Goal: Transaction & Acquisition: Purchase product/service

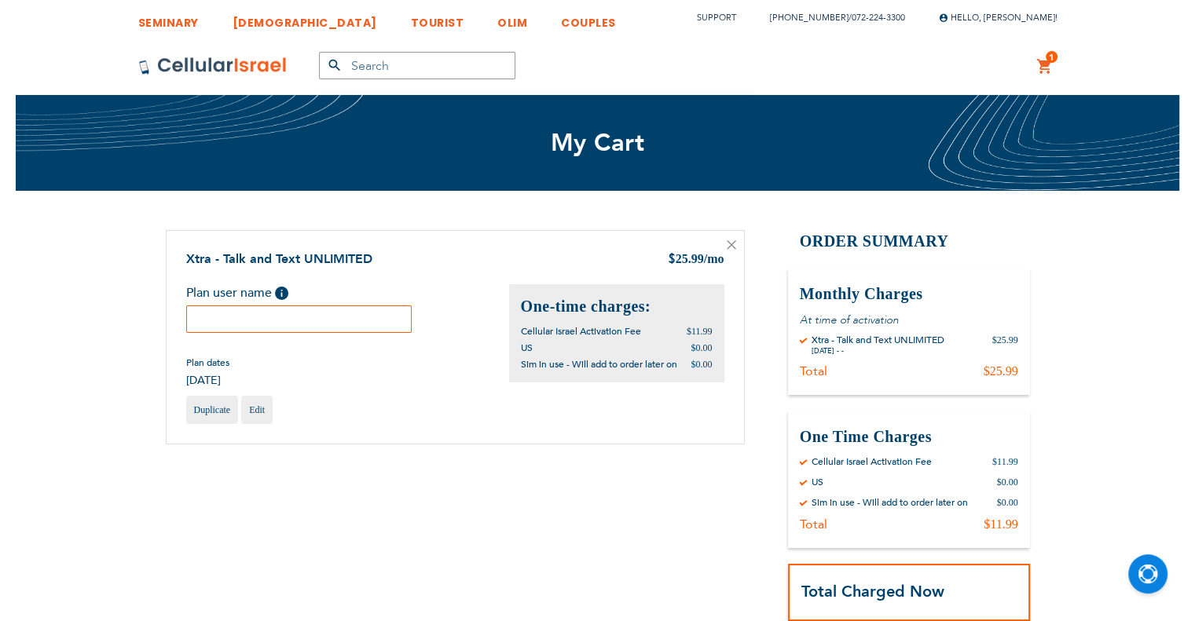
click at [275, 320] on input "text" at bounding box center [299, 319] width 226 height 27
paste input "pinchus"
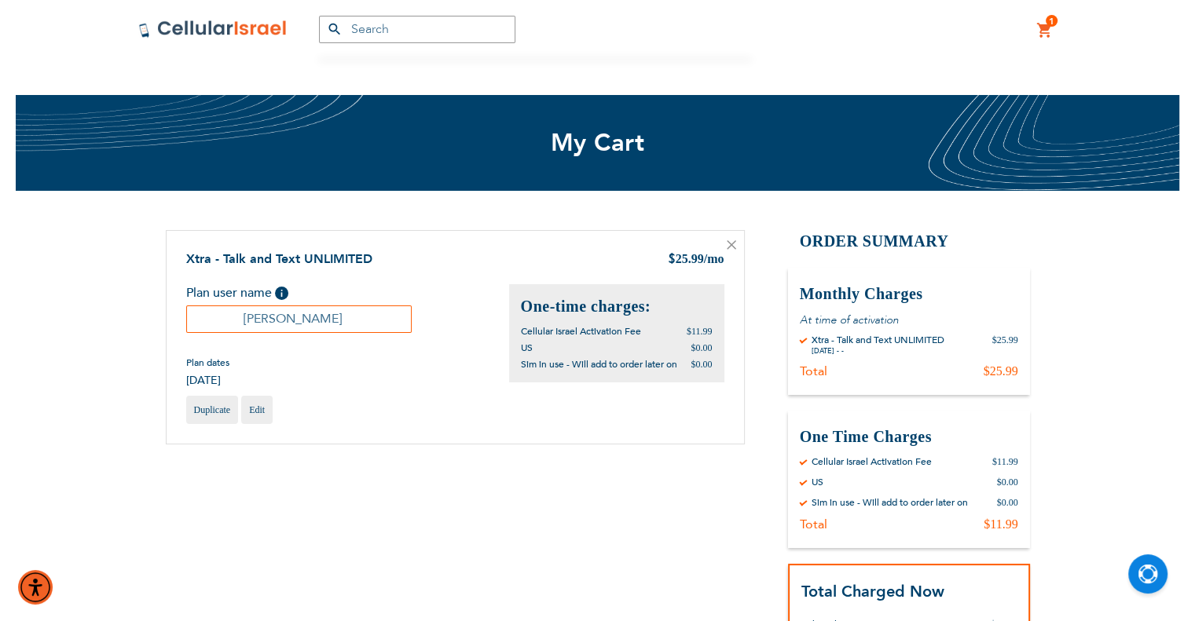
scroll to position [314, 0]
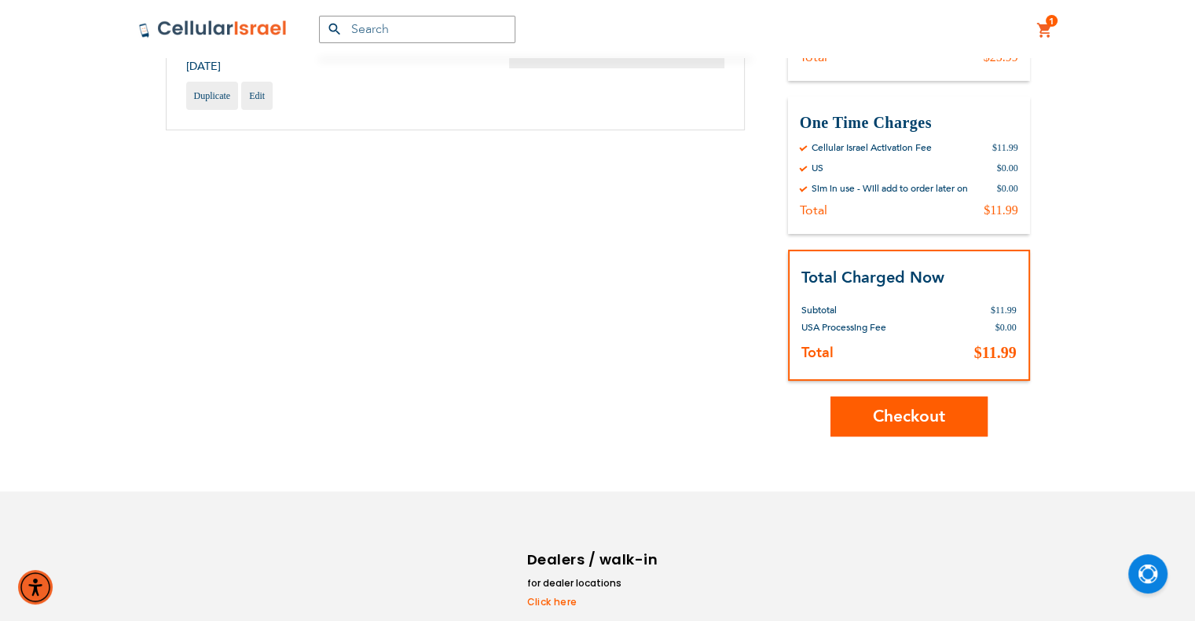
type input "pinchus"
click at [881, 419] on span "Checkout" at bounding box center [909, 416] width 72 height 23
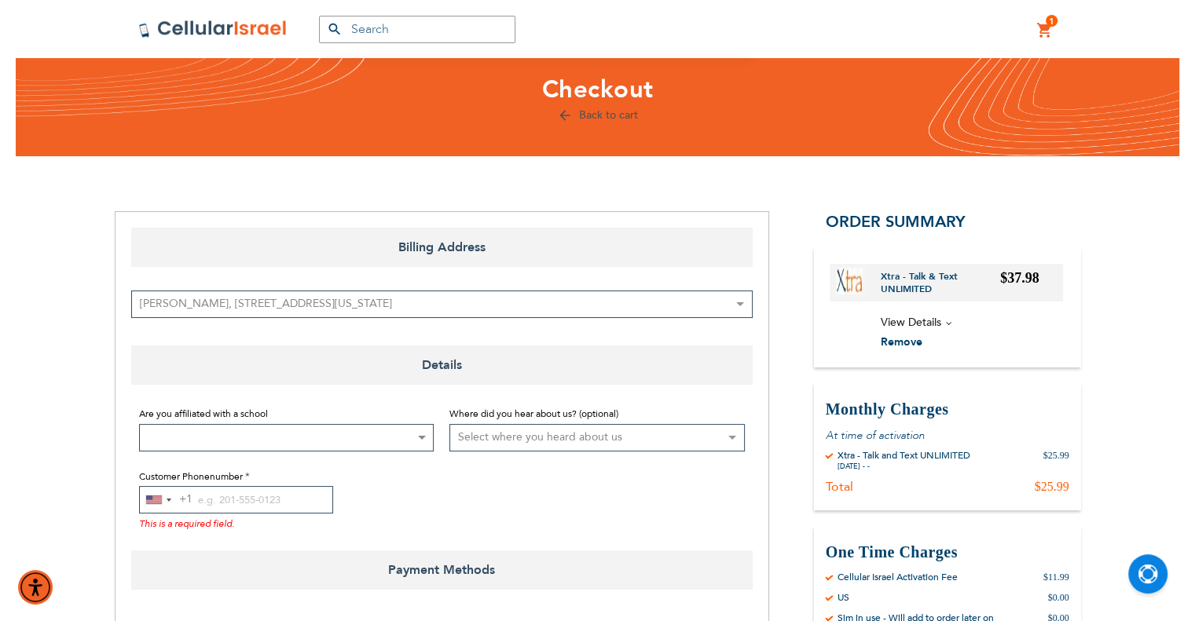
scroll to position [79, 0]
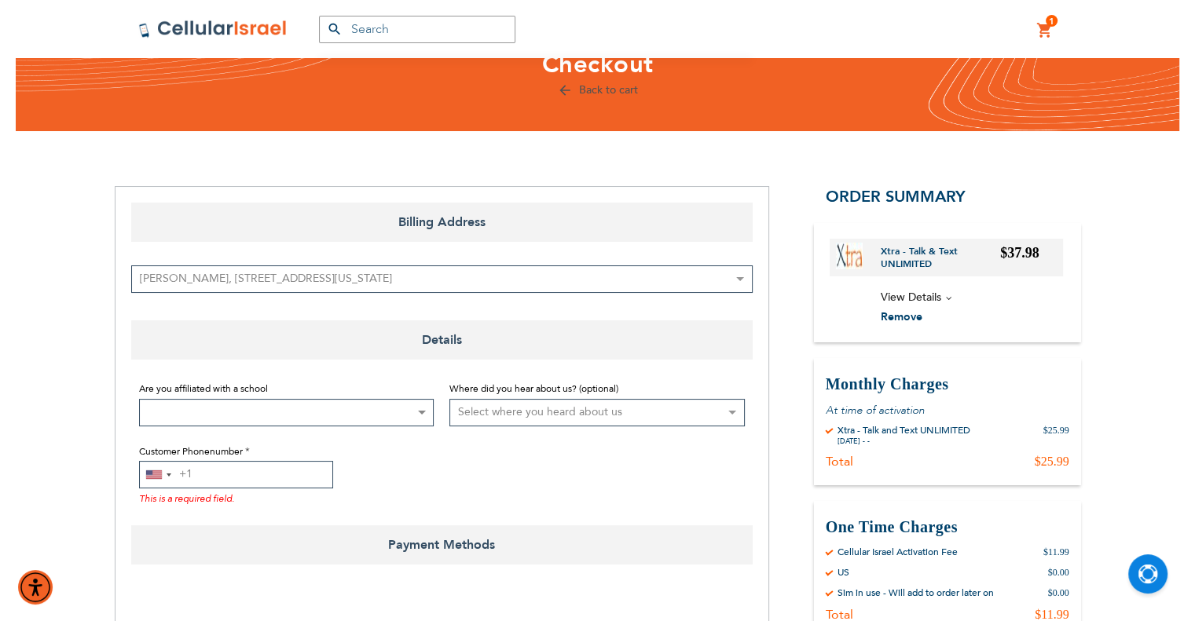
click at [210, 479] on input "Customer Phonenumber" at bounding box center [236, 474] width 194 height 27
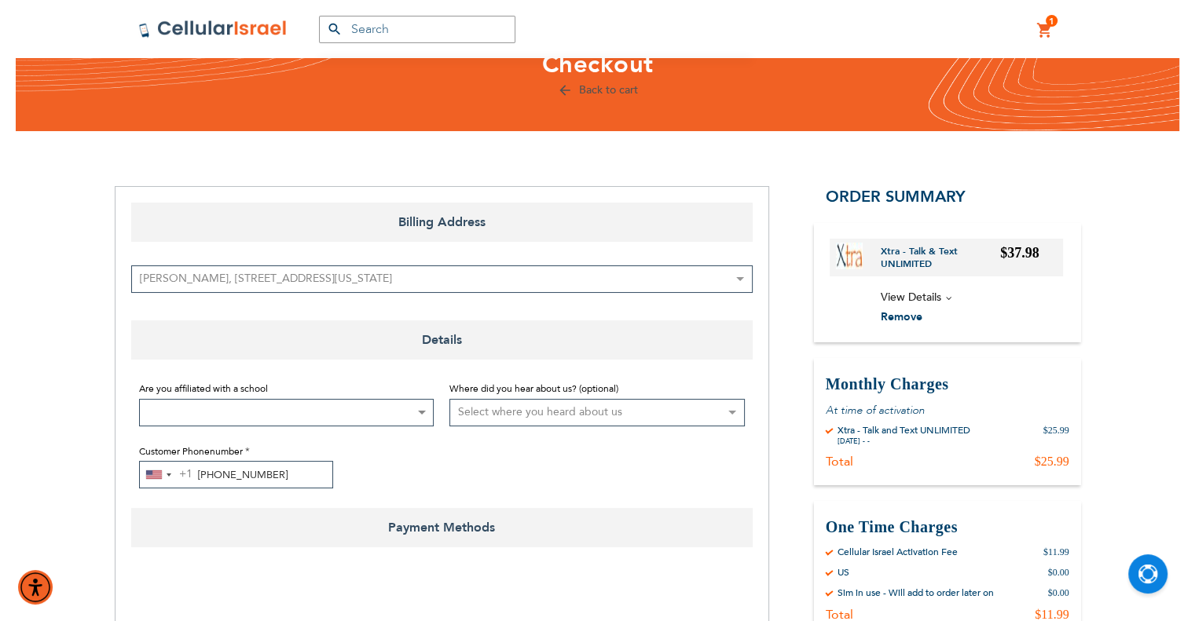
scroll to position [236, 0]
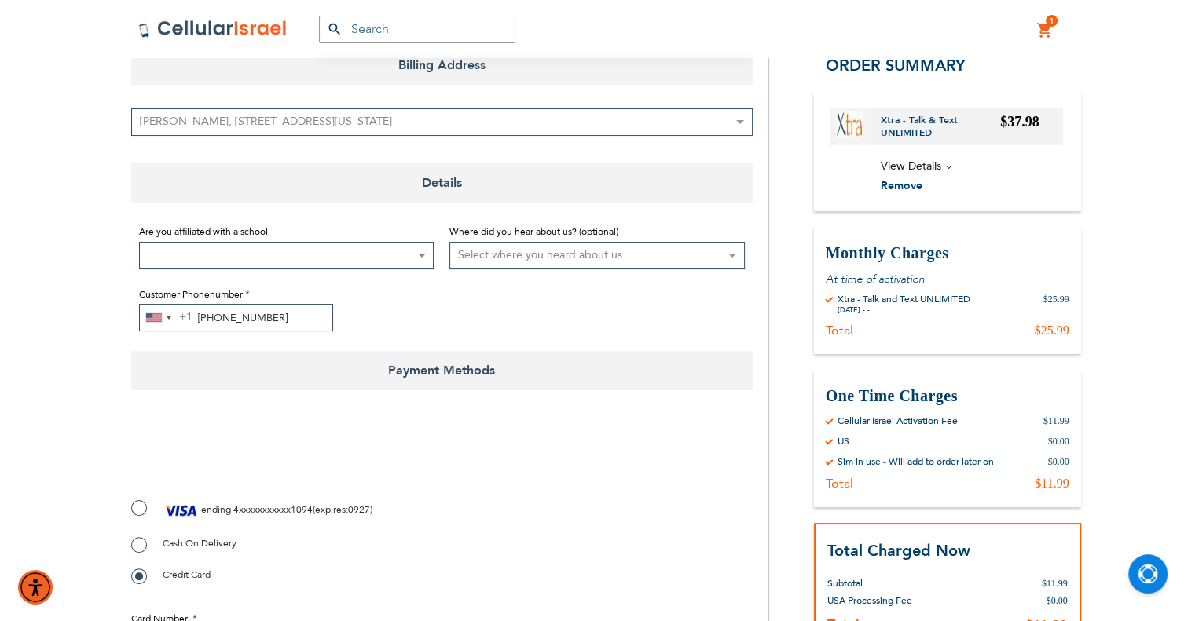
type input "[PHONE_NUMBER]"
checkbox input "true"
click at [146, 507] on label "ending 4xxxxxxxxxxx1094 ( expires : 0927 )" at bounding box center [251, 511] width 241 height 24
radio input "true"
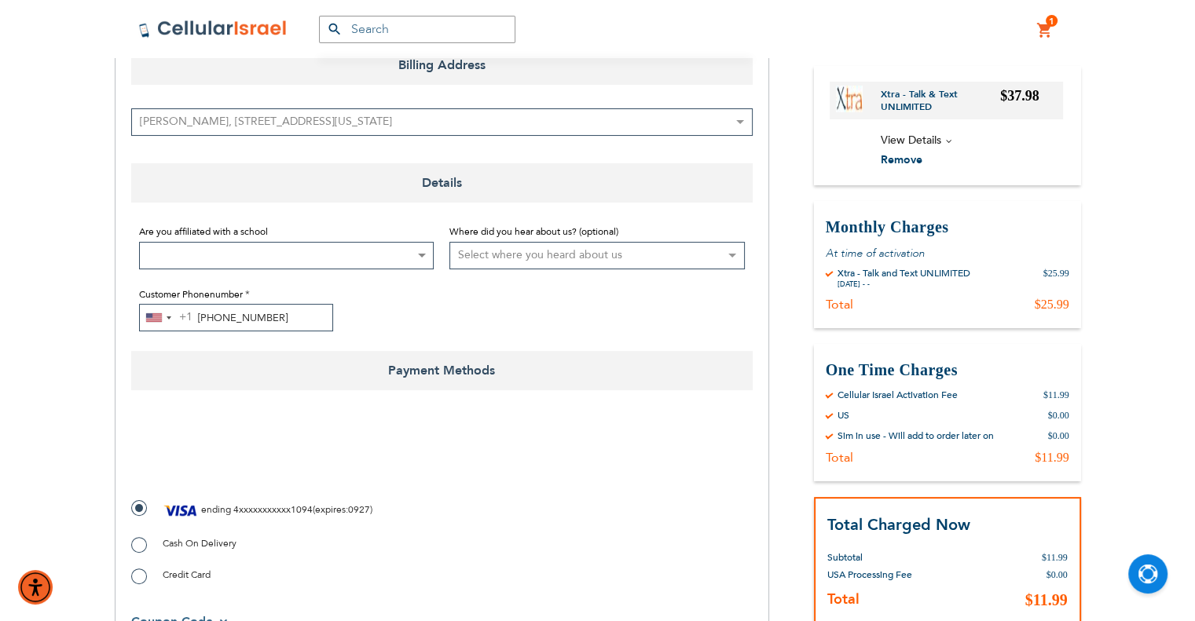
scroll to position [622, 0]
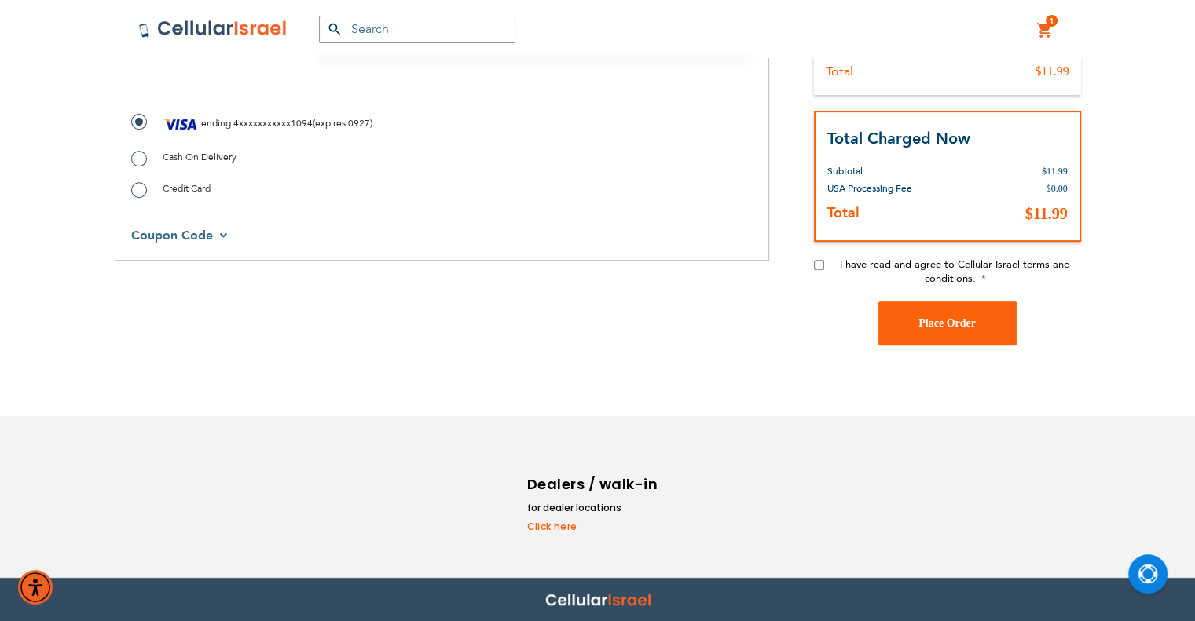
click at [823, 266] on input "I have read and agree to Cellular Israel terms and conditions." at bounding box center [819, 265] width 10 height 10
checkbox input "true"
click at [970, 331] on button "Place Order" at bounding box center [947, 324] width 138 height 44
